Goal: Task Accomplishment & Management: Use online tool/utility

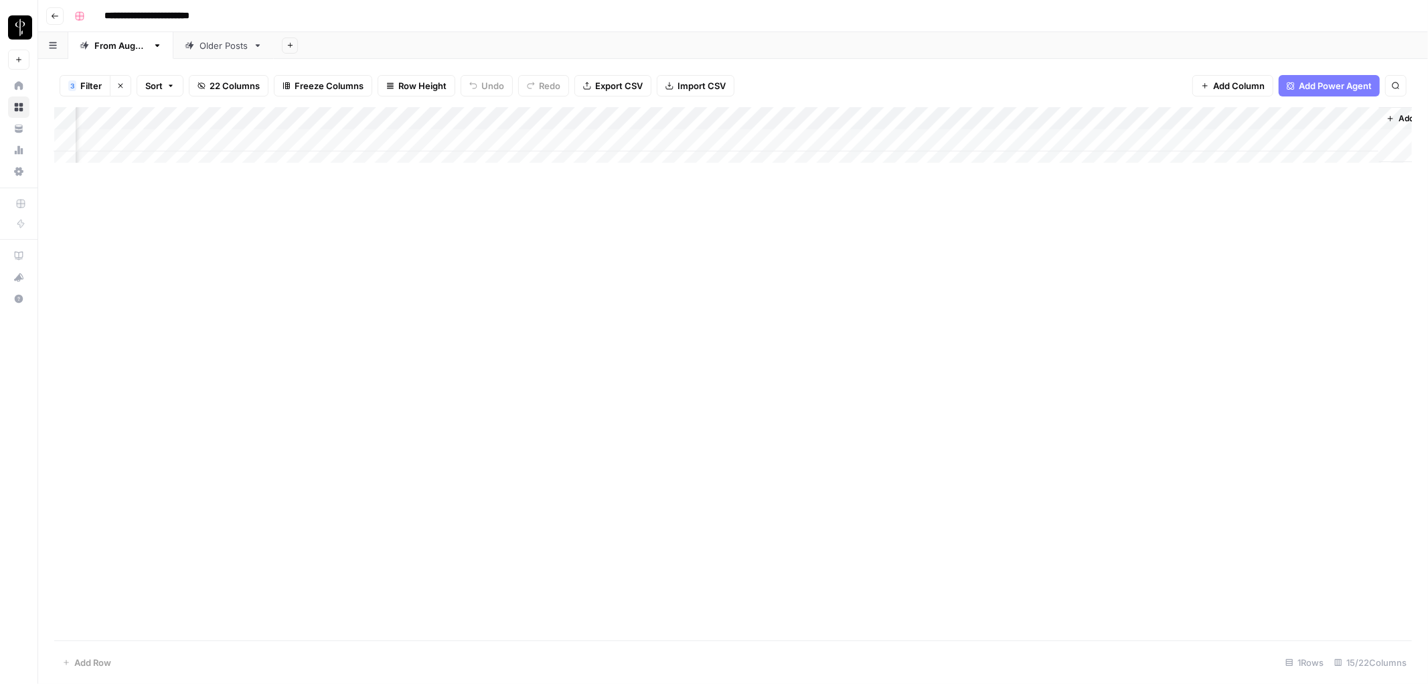
scroll to position [0, 718]
click at [303, 139] on div "Add Column" at bounding box center [733, 140] width 1358 height 67
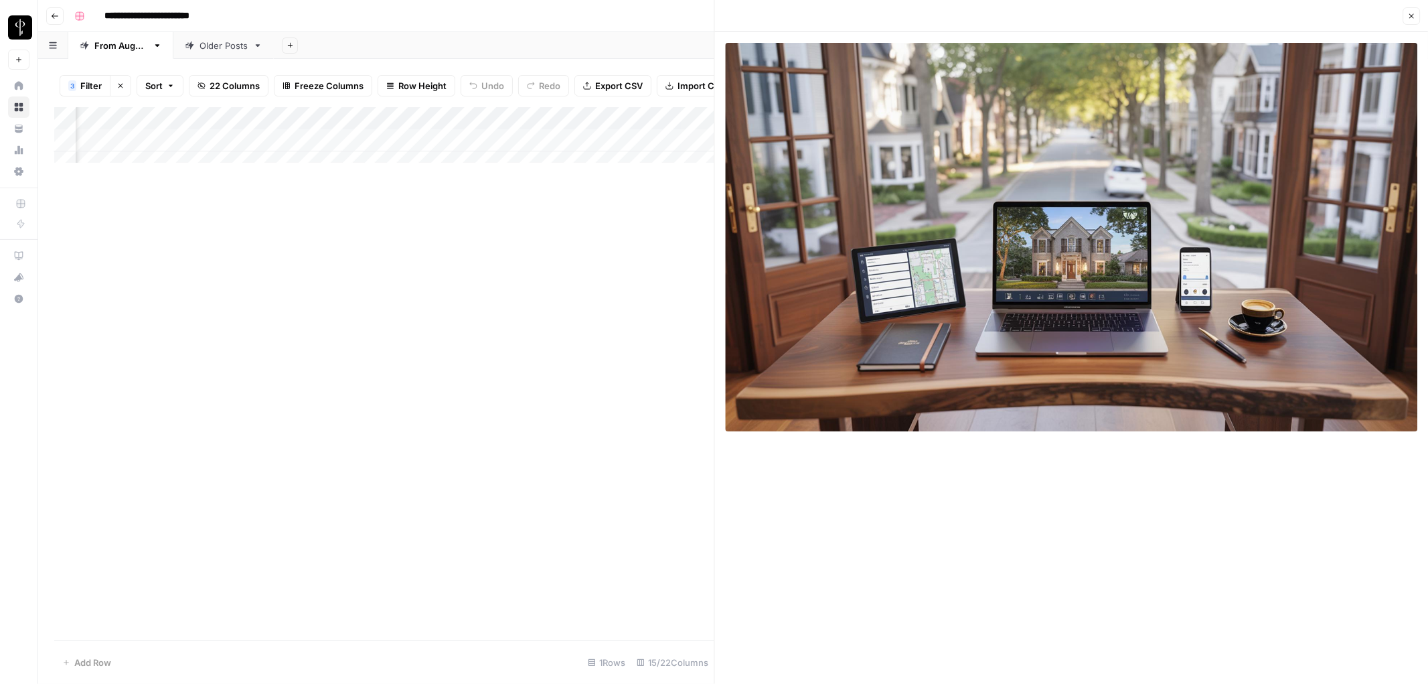
click at [1409, 17] on icon "button" at bounding box center [1411, 16] width 8 height 8
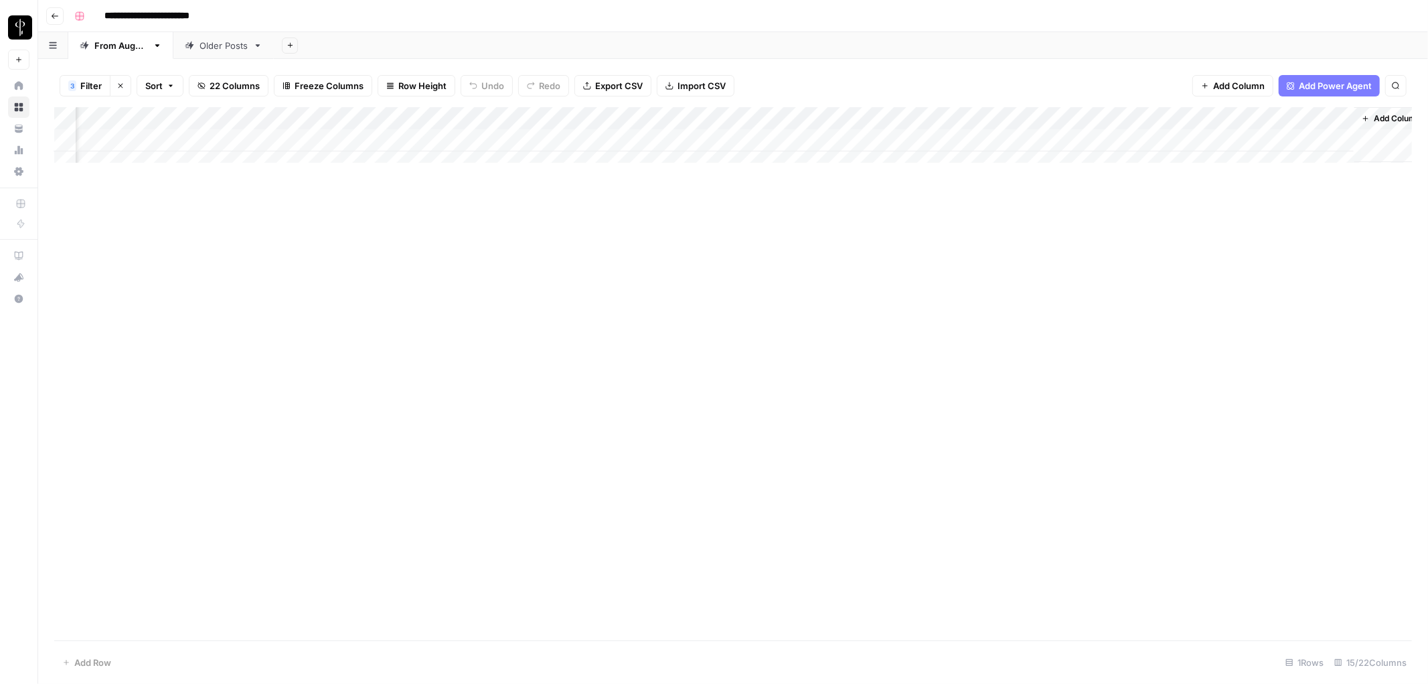
scroll to position [0, 702]
click at [842, 137] on div "Add Column" at bounding box center [733, 140] width 1358 height 67
type textarea "**********"
click at [1045, 139] on div "Add Column" at bounding box center [733, 140] width 1358 height 67
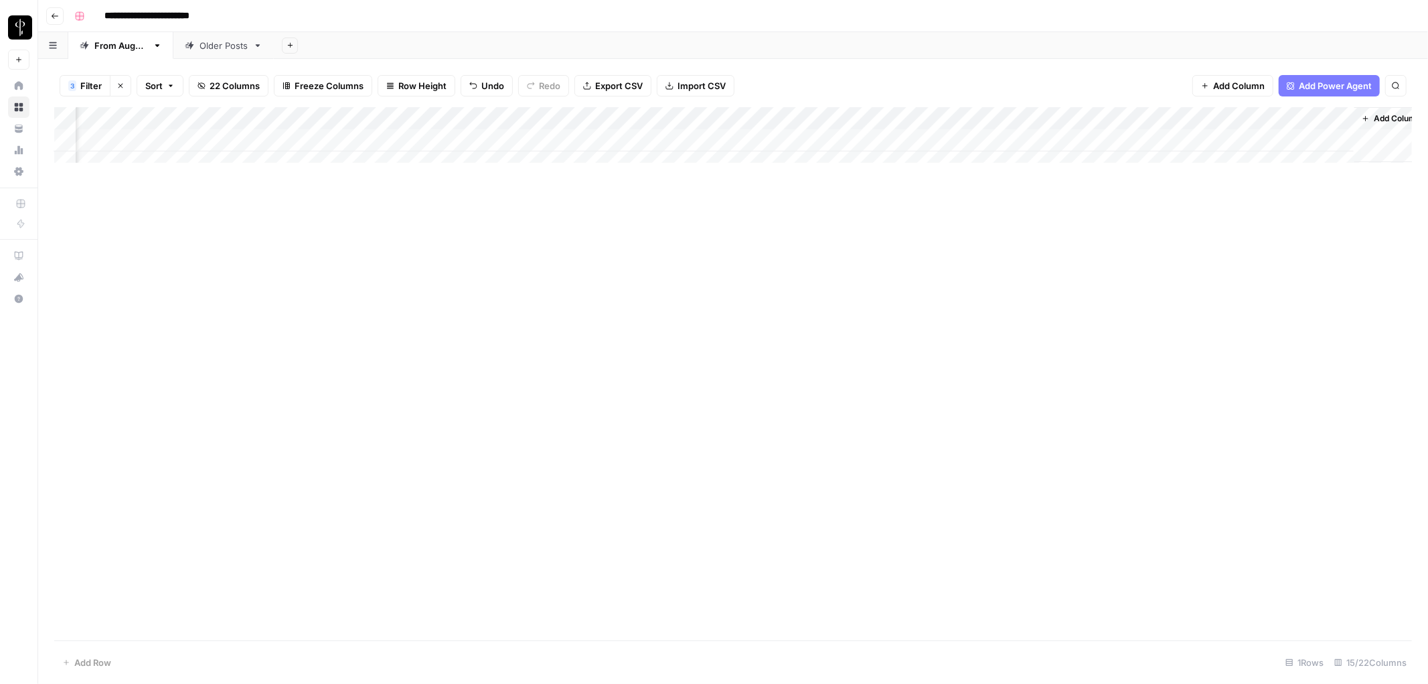
click at [1132, 142] on div "Add Column" at bounding box center [733, 140] width 1358 height 67
click at [1135, 244] on button "Do Not Post" at bounding box center [1124, 240] width 59 height 16
click at [868, 304] on div "Add Column" at bounding box center [733, 373] width 1358 height 533
